Goal: Register for event/course

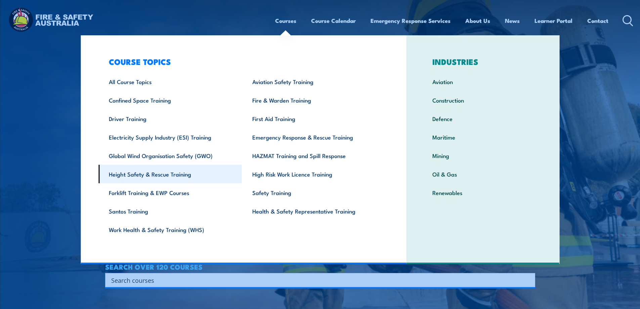
click at [141, 176] on link "Height Safety & Rescue Training" at bounding box center [169, 174] width 143 height 18
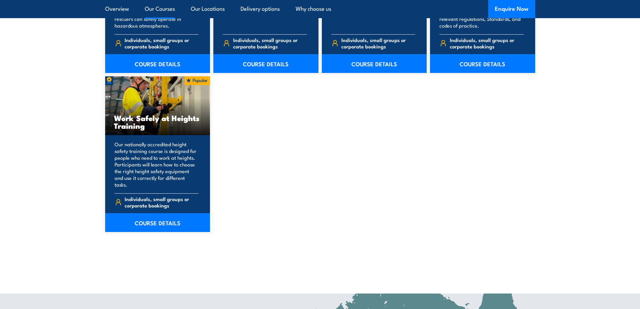
scroll to position [840, 0]
click at [159, 214] on link "COURSE DETAILS" at bounding box center [157, 222] width 105 height 19
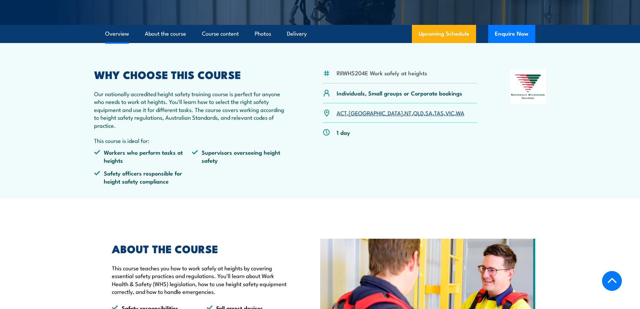
scroll to position [168, 0]
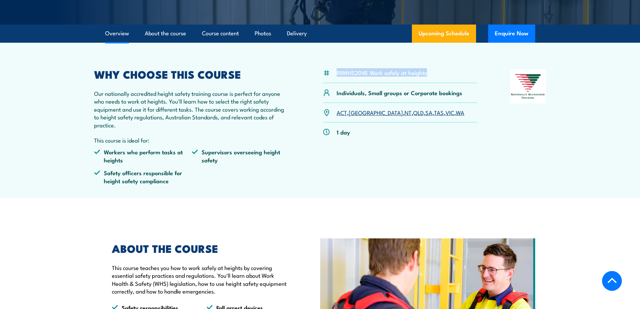
drag, startPoint x: 431, startPoint y: 73, endPoint x: 337, endPoint y: 74, distance: 94.1
click at [336, 75] on div "RIIWHS204E Work safely at heights" at bounding box center [400, 76] width 155 height 14
copy li "RIIWHS204E Work safely at heights"
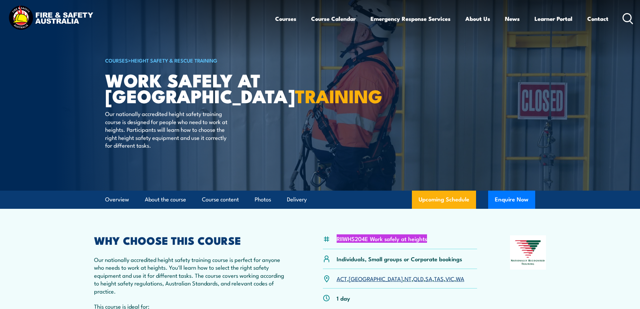
scroll to position [0, 0]
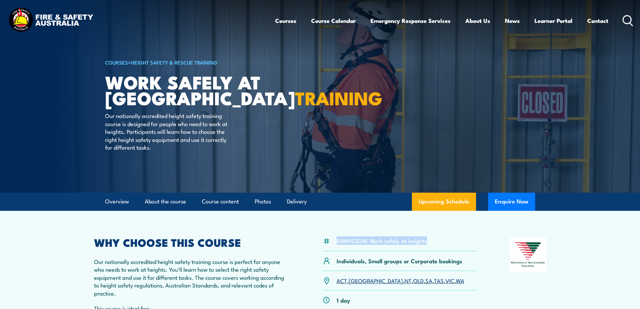
drag, startPoint x: 598, startPoint y: 23, endPoint x: 593, endPoint y: 30, distance: 8.9
click at [598, 23] on link "Contact" at bounding box center [597, 21] width 21 height 18
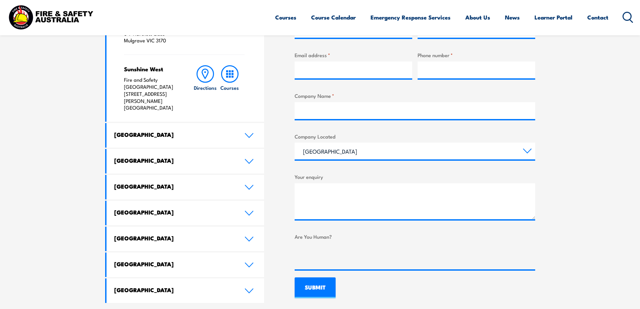
scroll to position [302, 0]
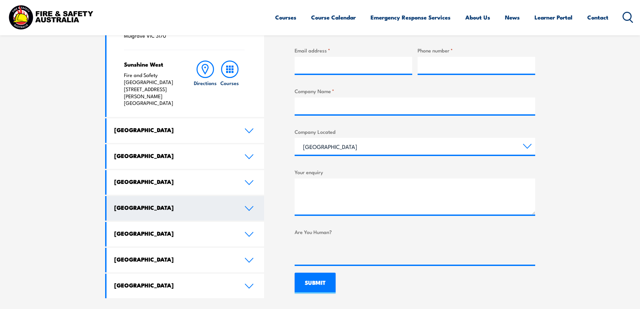
click at [252, 196] on link "[GEOGRAPHIC_DATA]" at bounding box center [186, 208] width 158 height 25
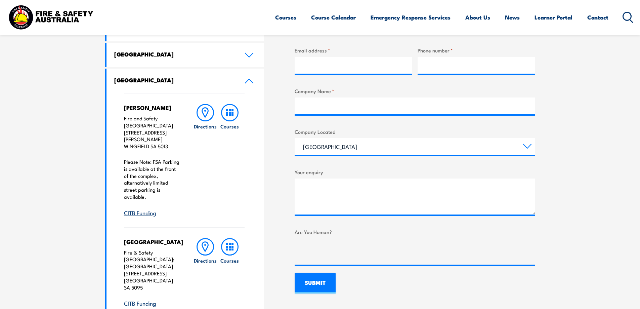
drag, startPoint x: 170, startPoint y: 134, endPoint x: 135, endPoint y: 118, distance: 38.6
click at [122, 117] on div "[PERSON_NAME] Fire and Safety Australia [STREET_ADDRESS][PERSON_NAME][PERSON_NA…" at bounding box center [186, 277] width 158 height 369
copy p "Fire and Safety Australia Unit 3, 259 Hanson Road WINGFIELD SA 5013"
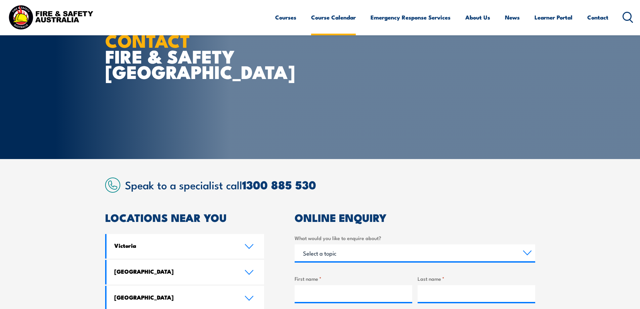
click at [327, 15] on link "Course Calendar" at bounding box center [333, 17] width 45 height 18
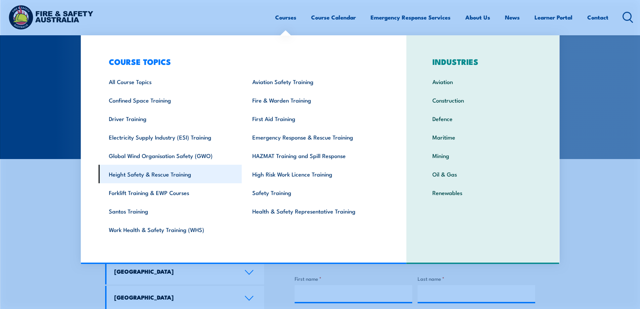
click at [158, 173] on link "Height Safety & Rescue Training" at bounding box center [169, 174] width 143 height 18
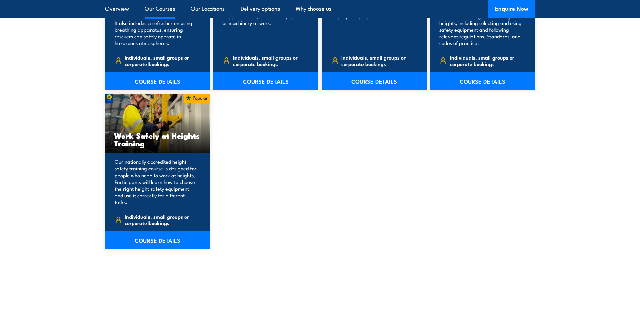
scroll to position [840, 0]
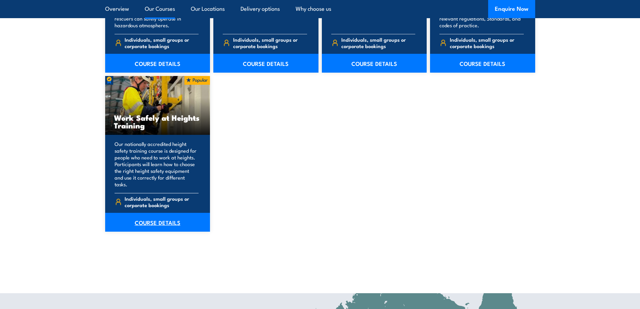
click at [167, 217] on link "COURSE DETAILS" at bounding box center [157, 222] width 105 height 19
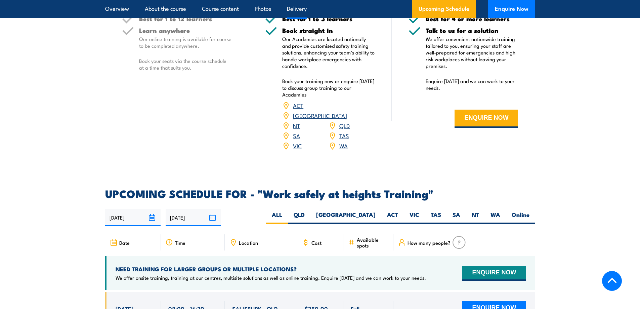
scroll to position [907, 0]
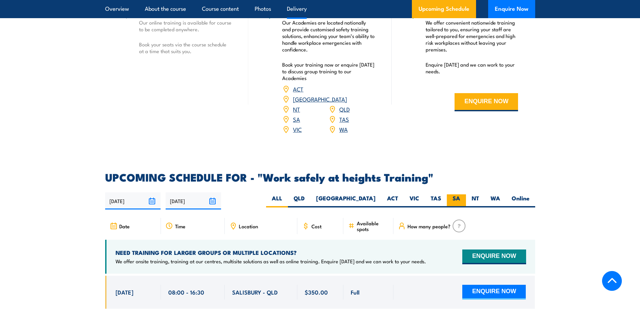
click at [453, 194] on label "SA" at bounding box center [456, 200] width 19 height 13
click at [460, 194] on input "SA" at bounding box center [462, 196] width 4 height 4
radio input "true"
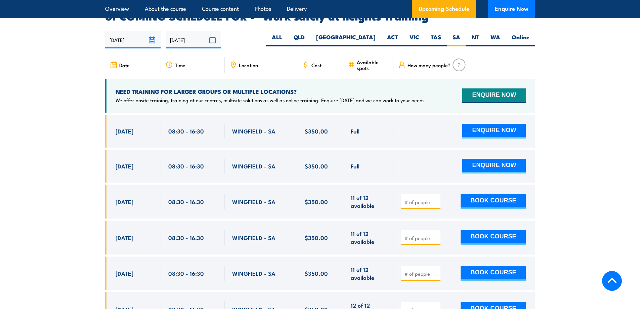
scroll to position [1069, 0]
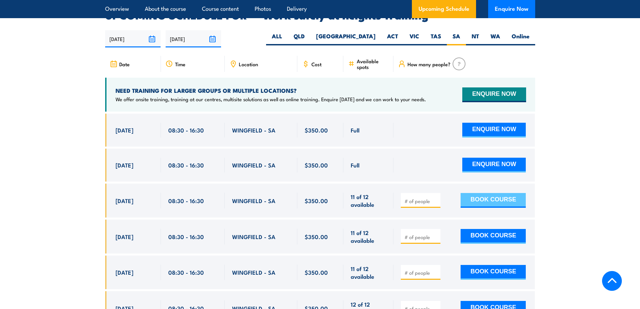
click at [498, 193] on button "BOOK COURSE" at bounding box center [493, 200] width 65 height 15
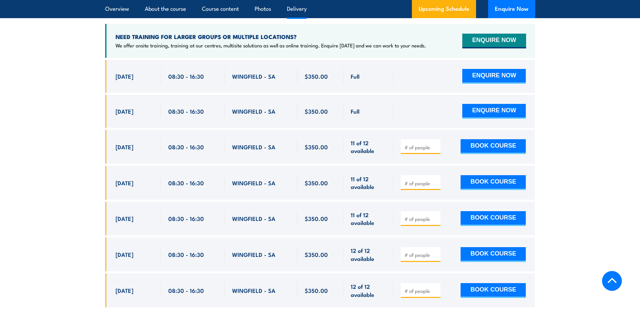
scroll to position [1123, 0]
